Goal: Browse casually: Explore the website without a specific task or goal

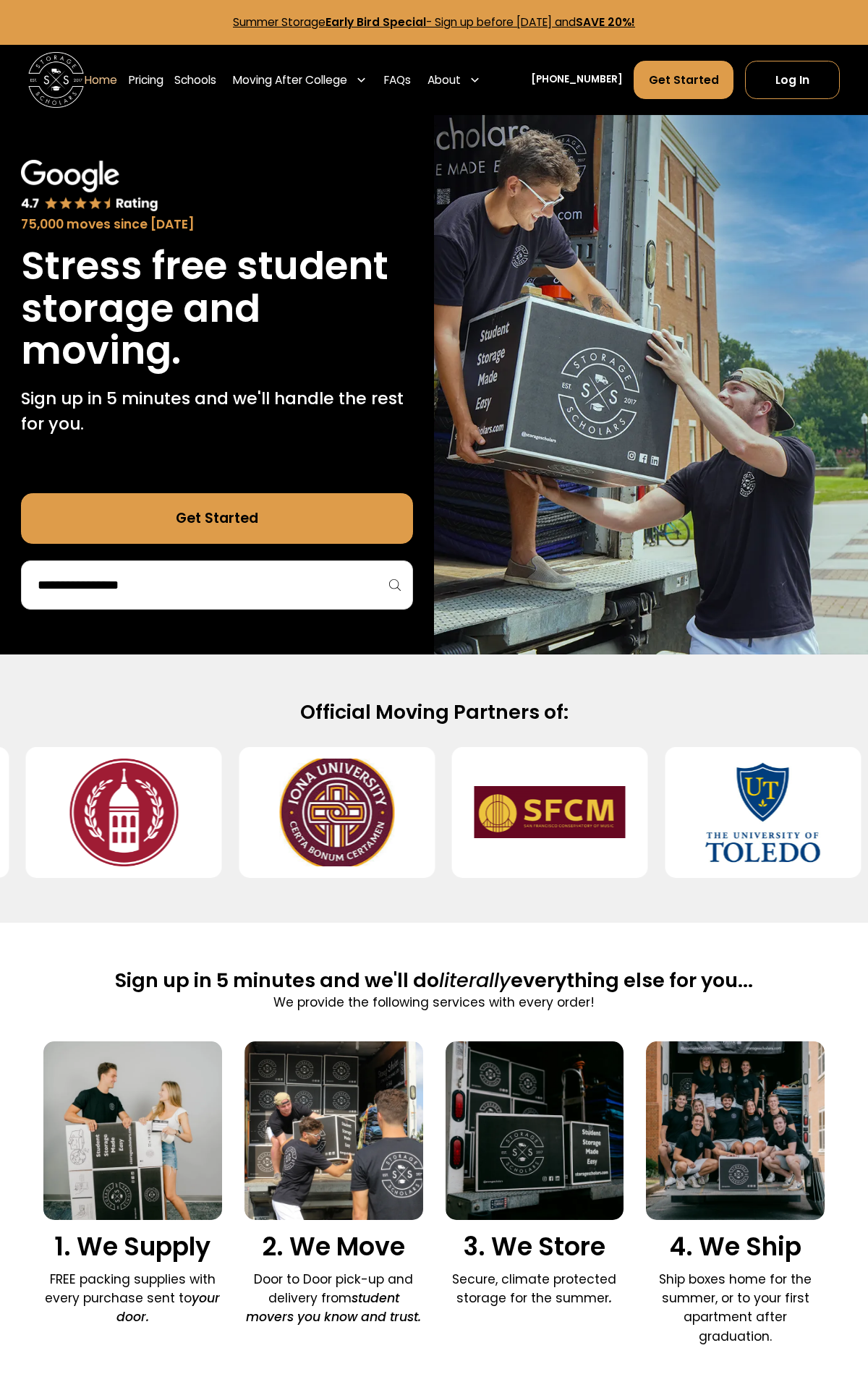
scroll to position [3863, 0]
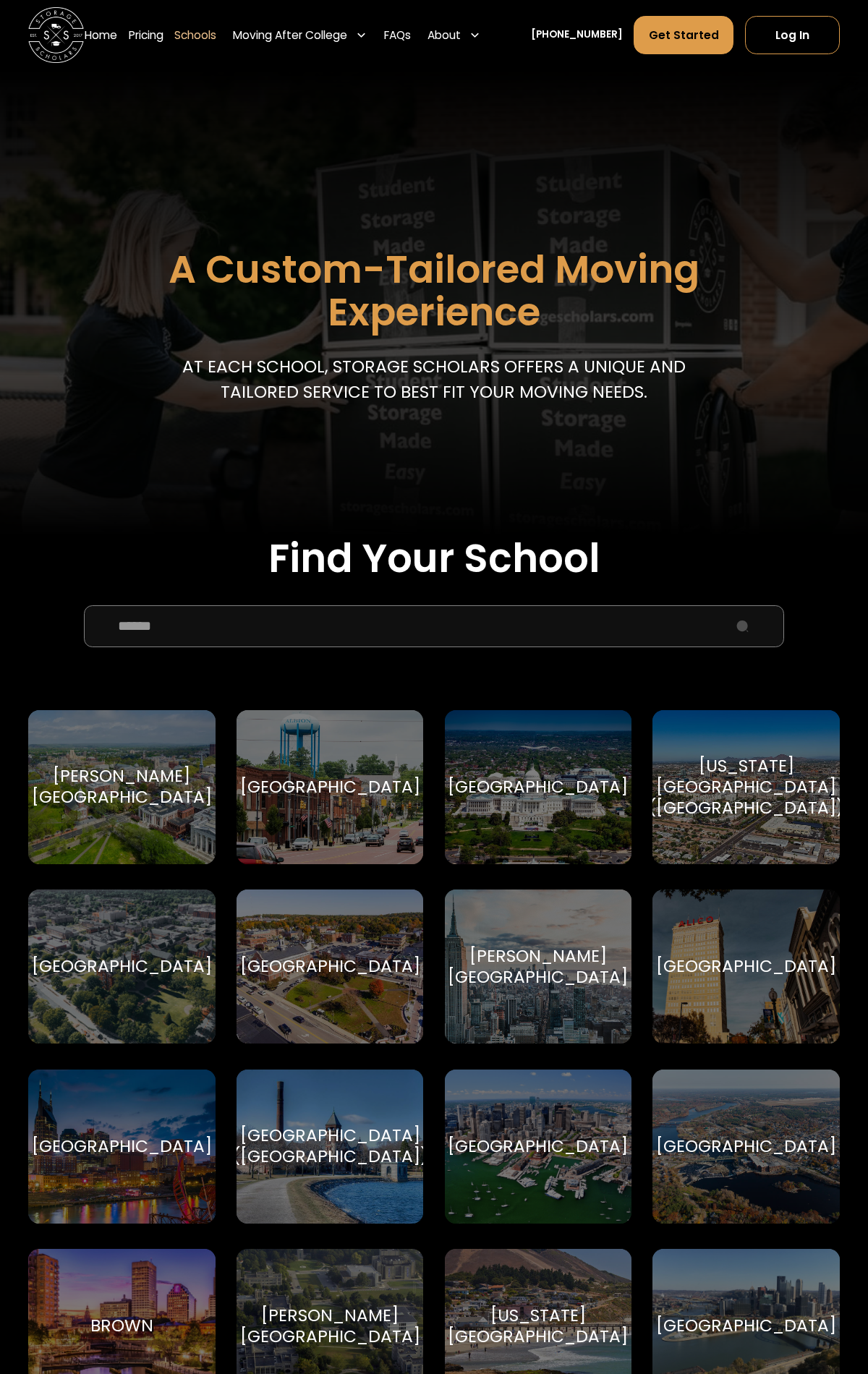
scroll to position [4723, 0]
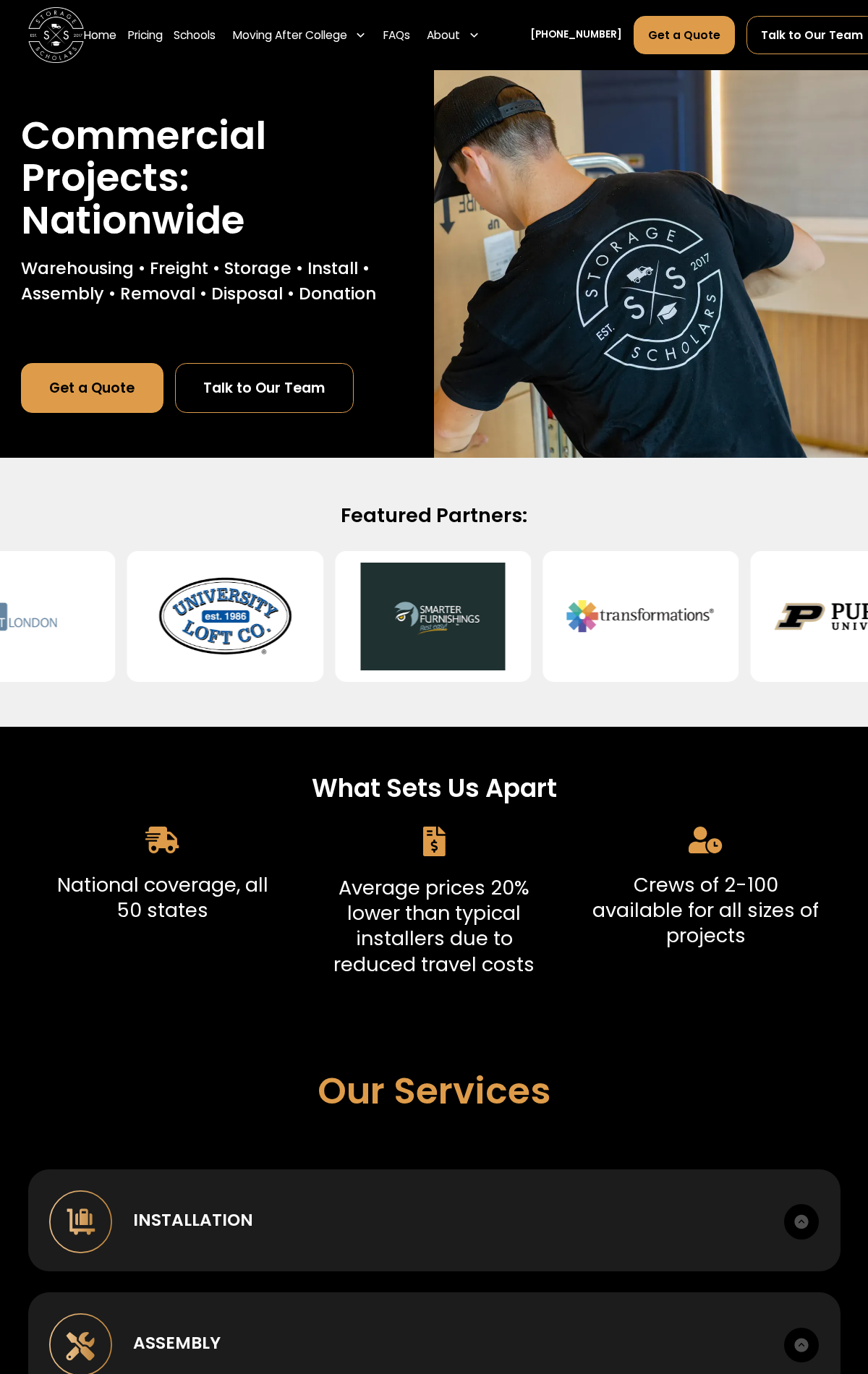
scroll to position [2732, 0]
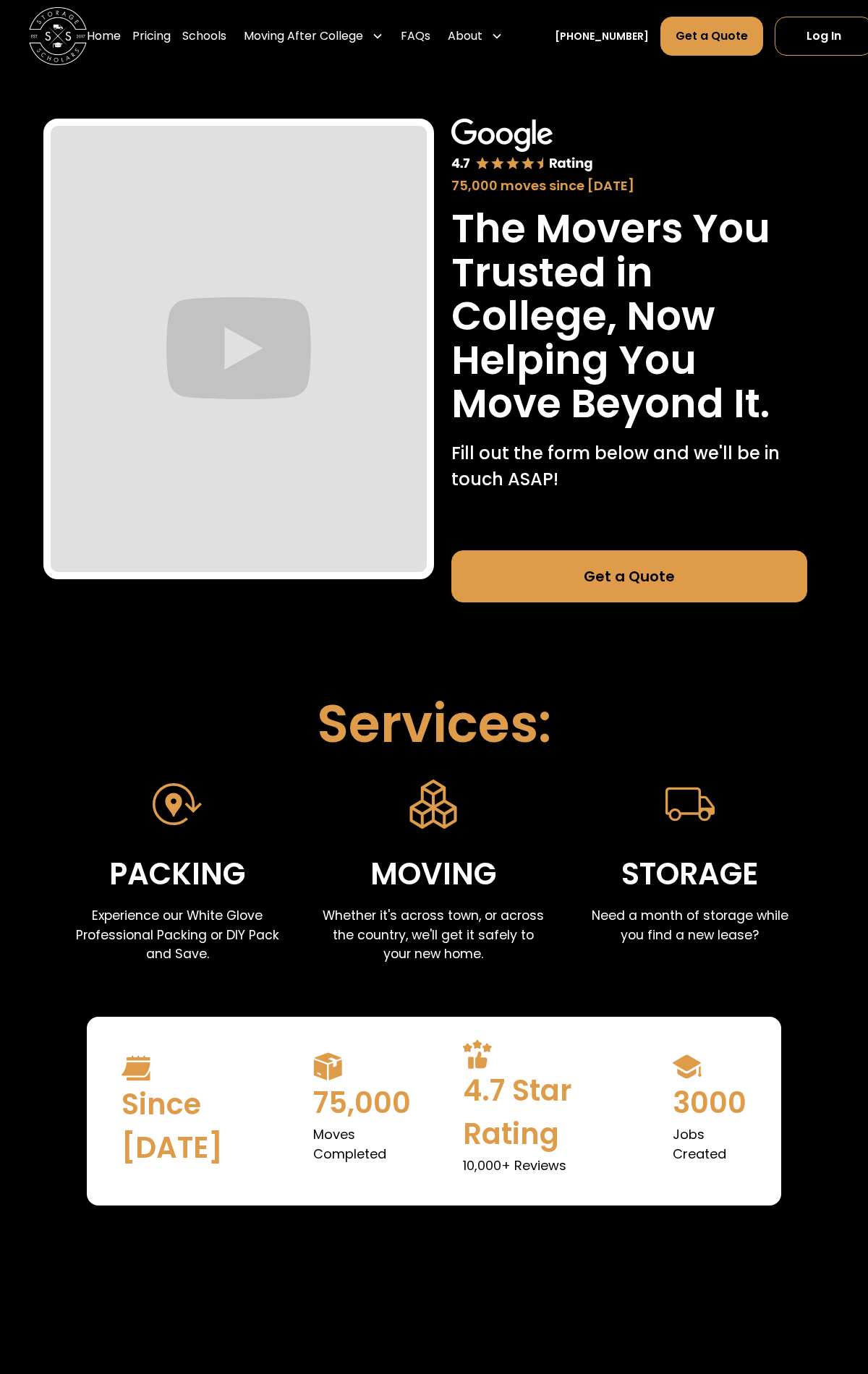
scroll to position [1905, 0]
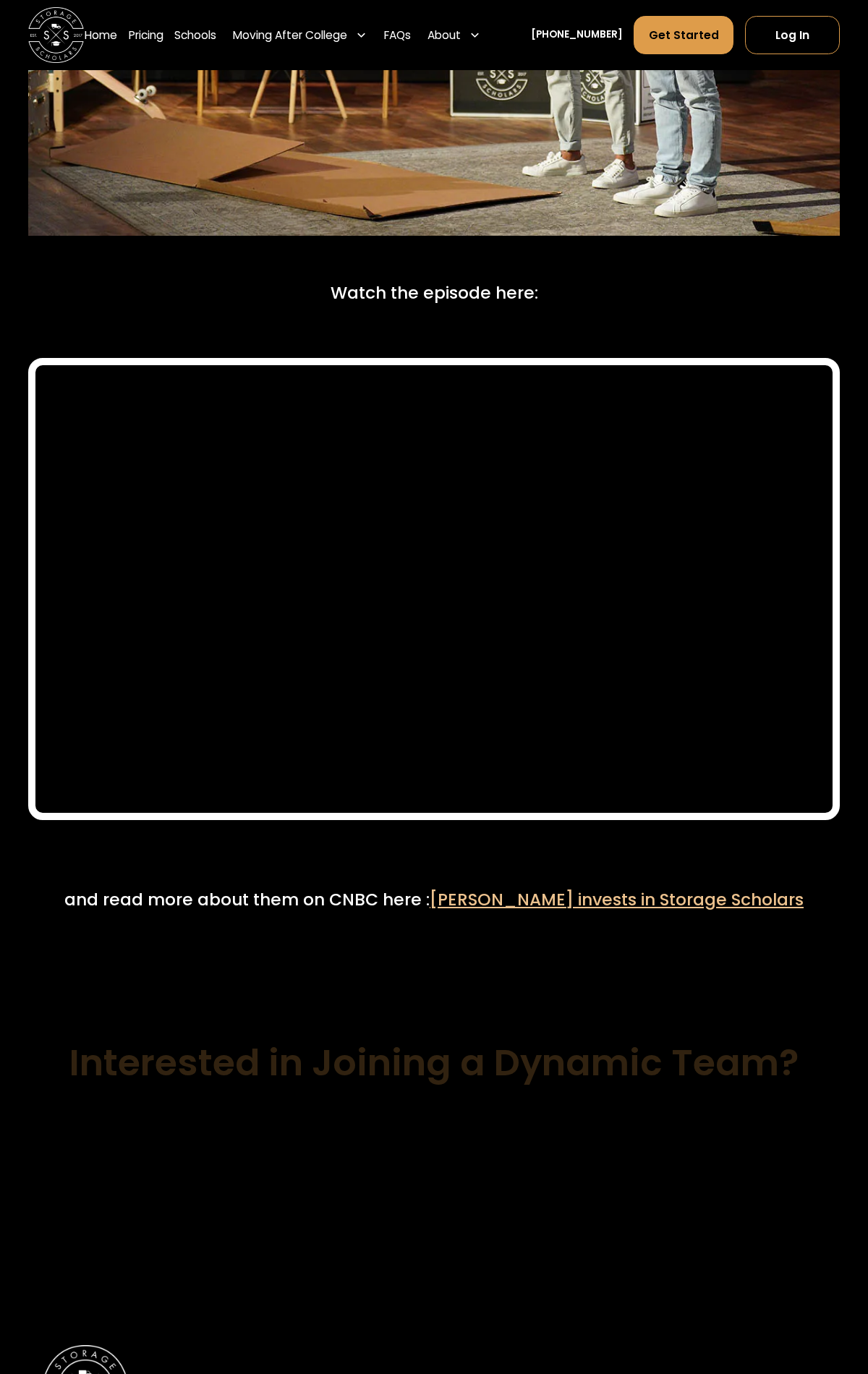
scroll to position [7391, 0]
